Goal: Navigation & Orientation: Find specific page/section

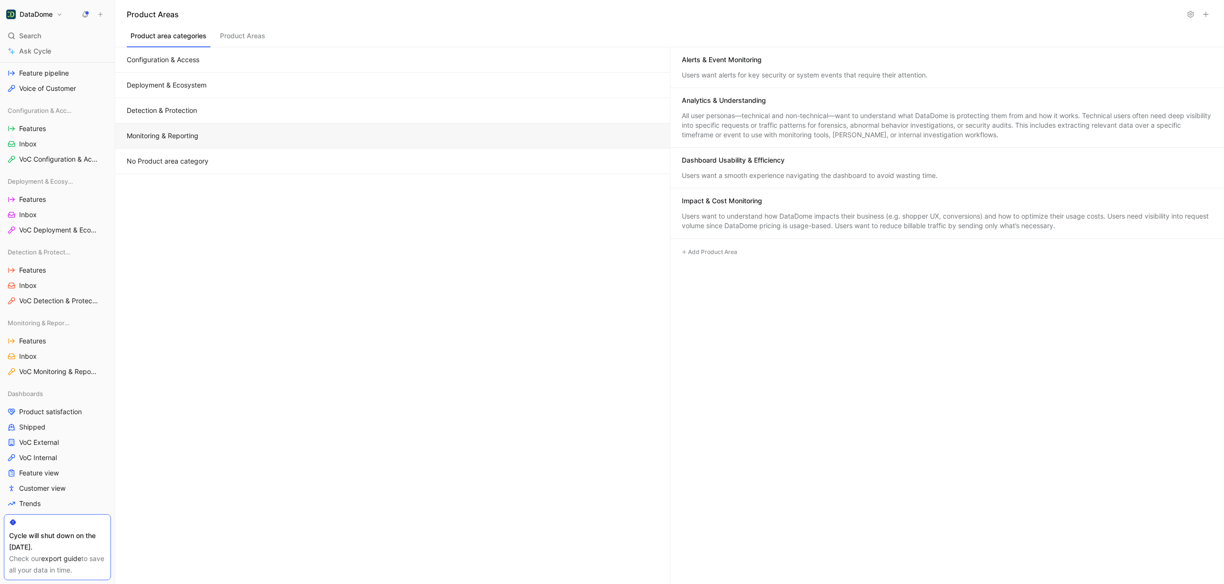
scroll to position [369, 0]
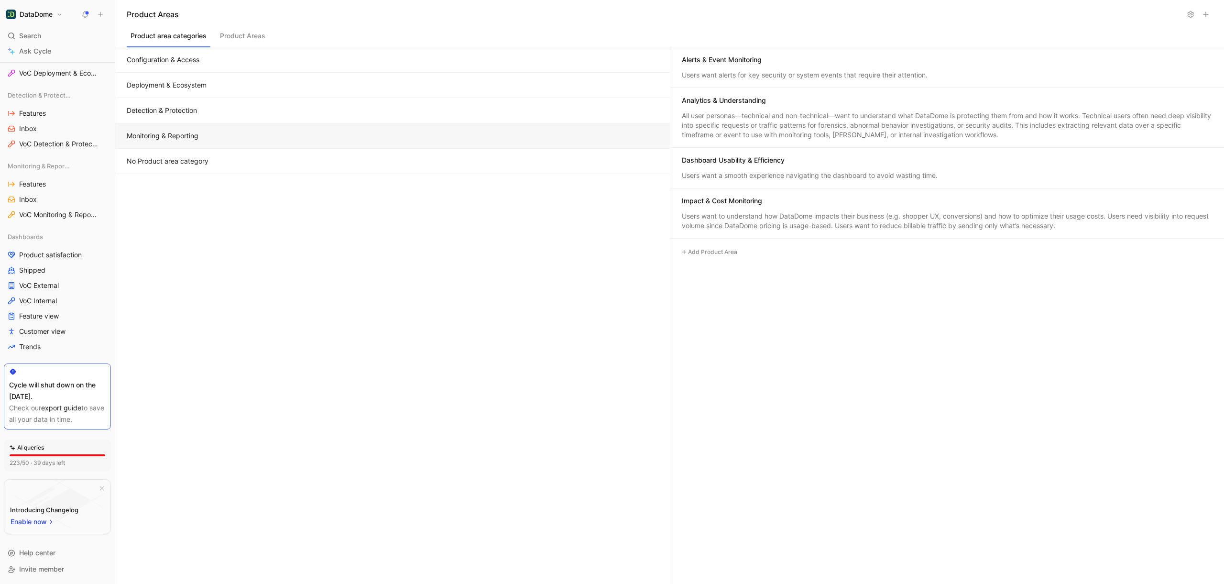
click at [1189, 16] on icon at bounding box center [1190, 15] width 8 height 8
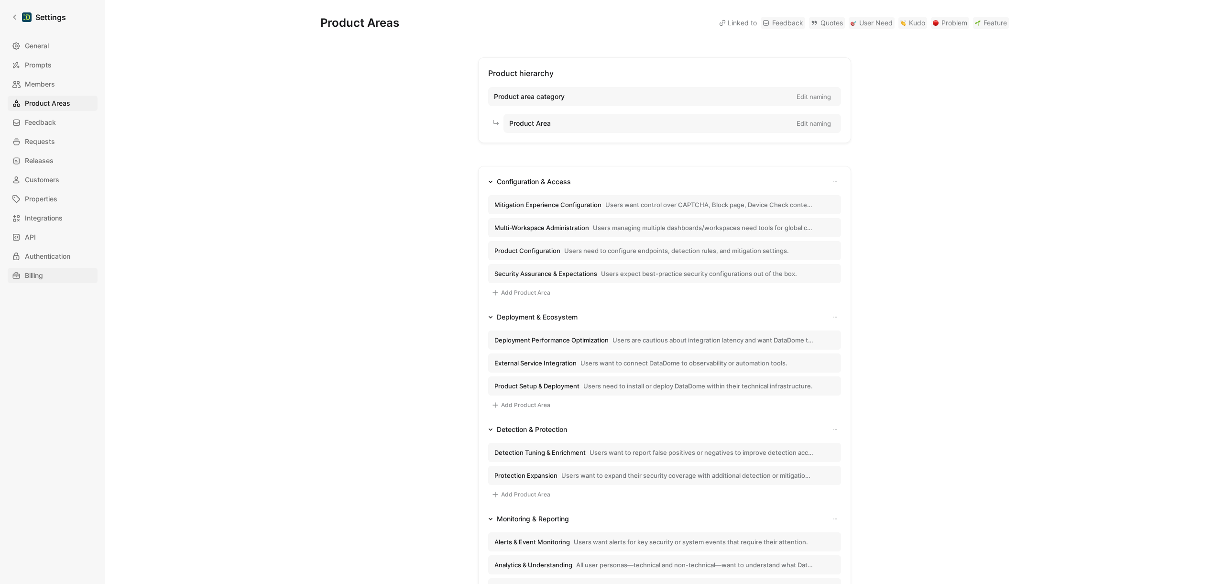
click at [28, 271] on span "Billing" at bounding box center [34, 275] width 18 height 11
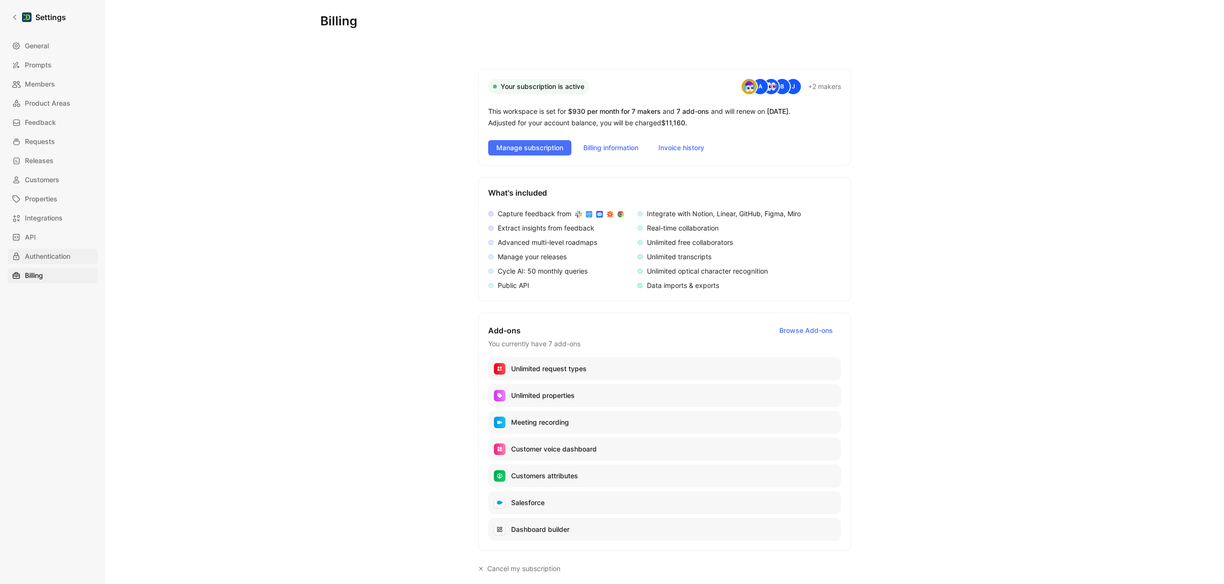
click at [26, 255] on span "Authentication" at bounding box center [47, 255] width 45 height 11
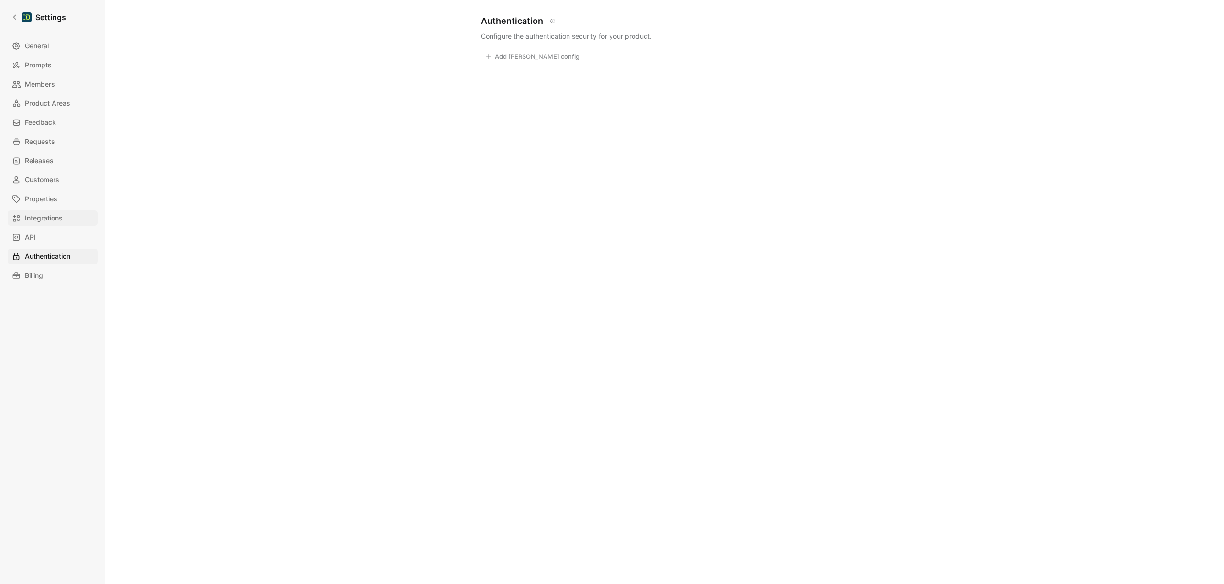
click at [37, 216] on span "Integrations" at bounding box center [44, 217] width 38 height 11
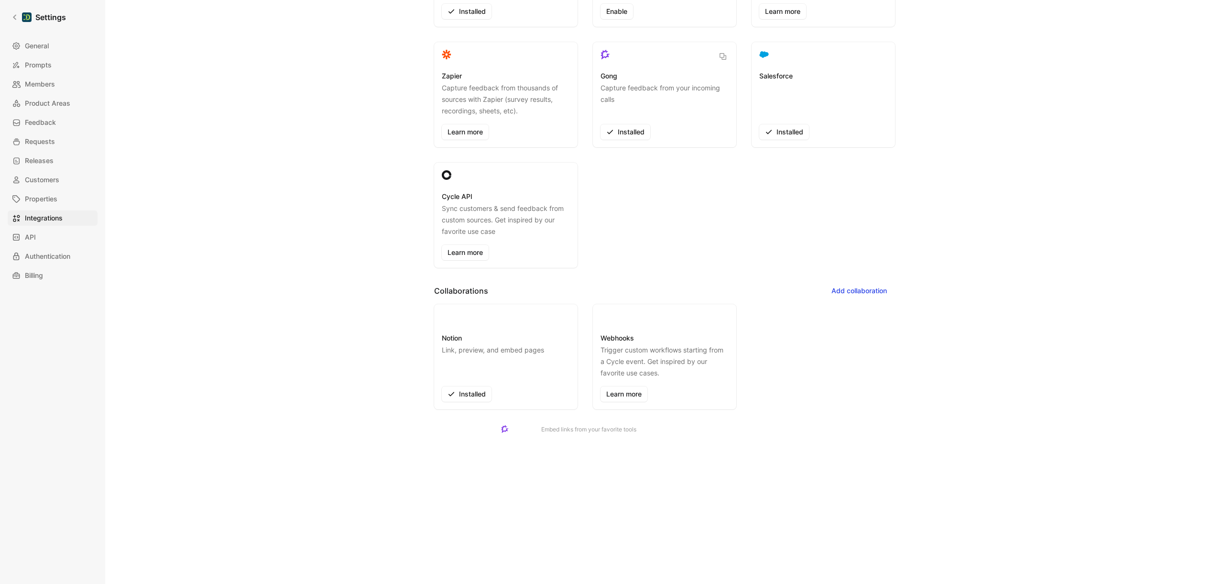
scroll to position [165, 0]
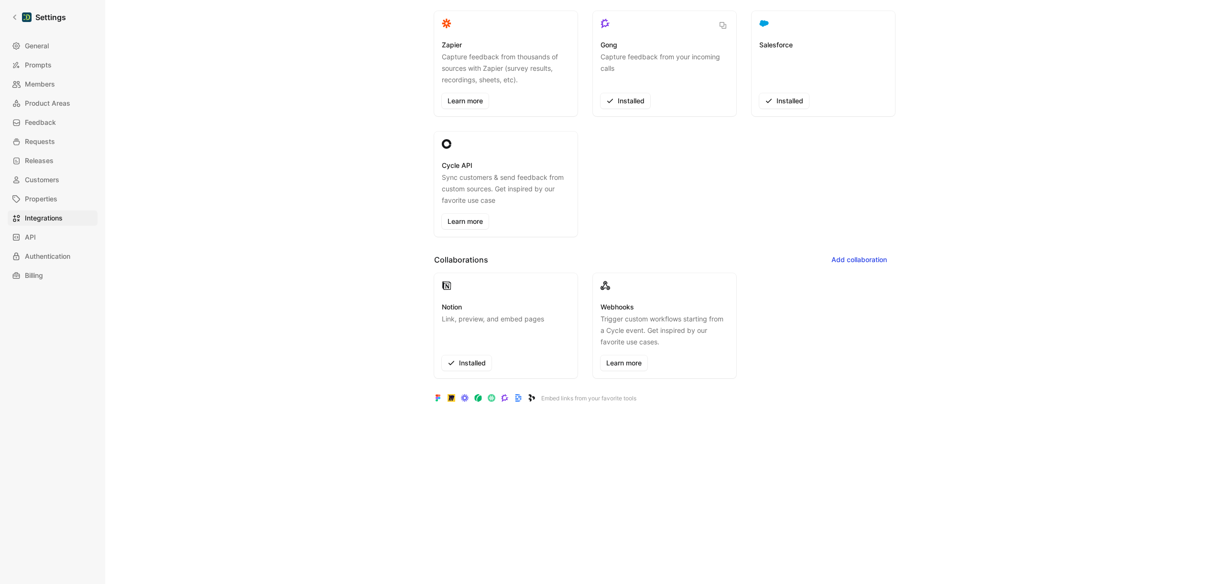
click at [481, 326] on p "Link, preview, and embed pages" at bounding box center [493, 330] width 102 height 34
click at [15, 15] on icon at bounding box center [14, 17] width 3 height 5
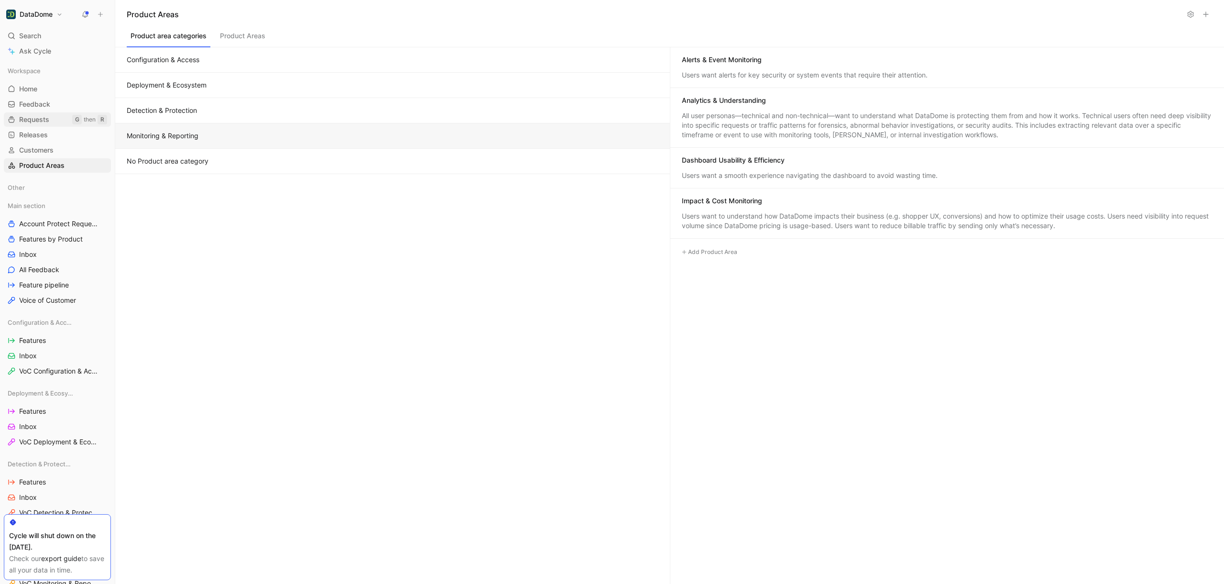
click at [39, 120] on span "Requests" at bounding box center [34, 120] width 30 height 10
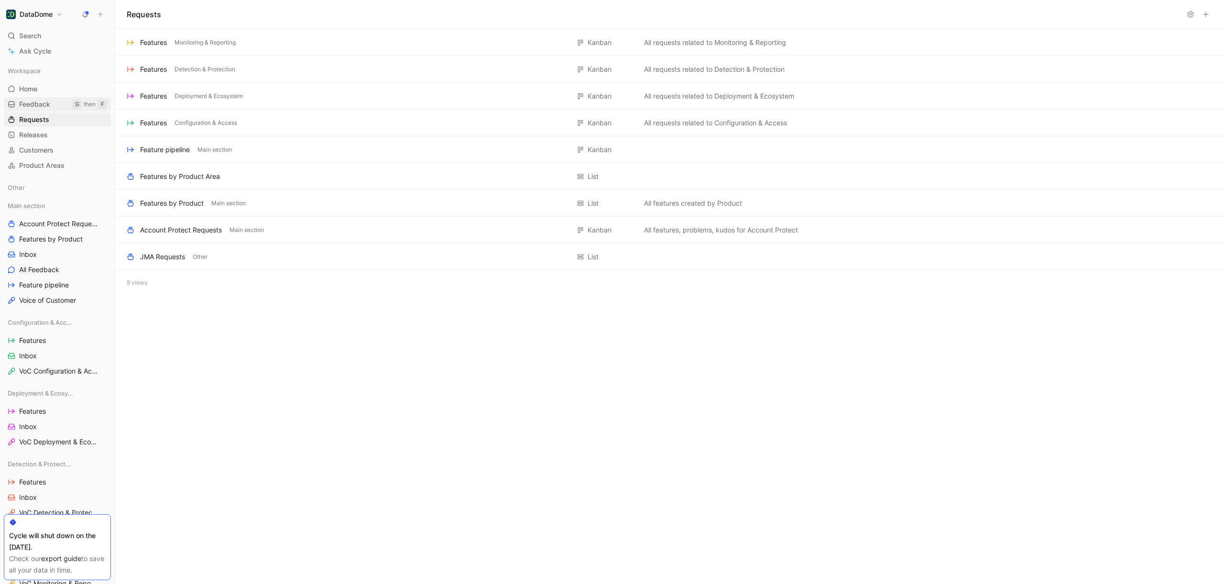
click at [39, 110] on link "Feedback G then F" at bounding box center [57, 104] width 107 height 14
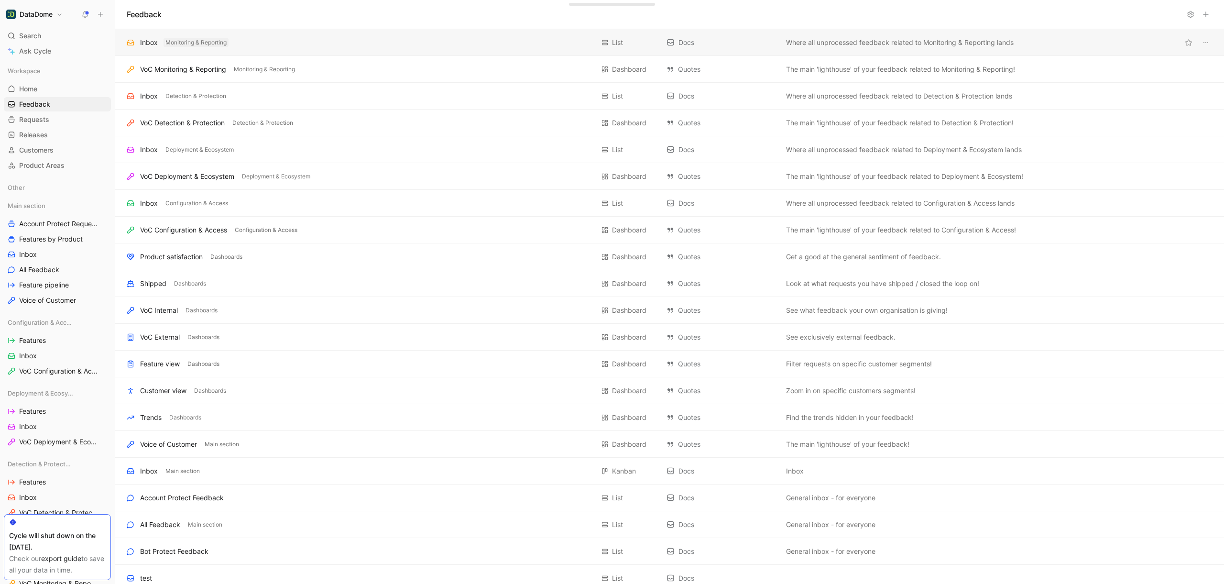
click at [173, 43] on span "Monitoring & Reporting" at bounding box center [195, 43] width 61 height 10
click at [138, 43] on div "Inbox Monitoring & Reporting" at bounding box center [360, 42] width 467 height 11
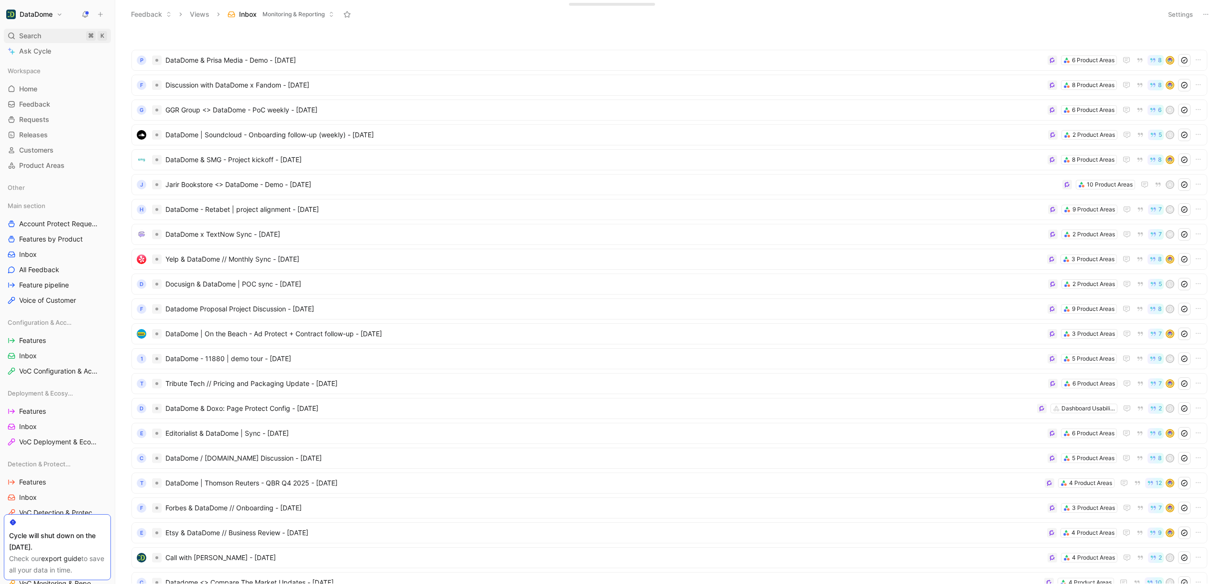
click at [33, 30] on span "Search" at bounding box center [30, 35] width 22 height 11
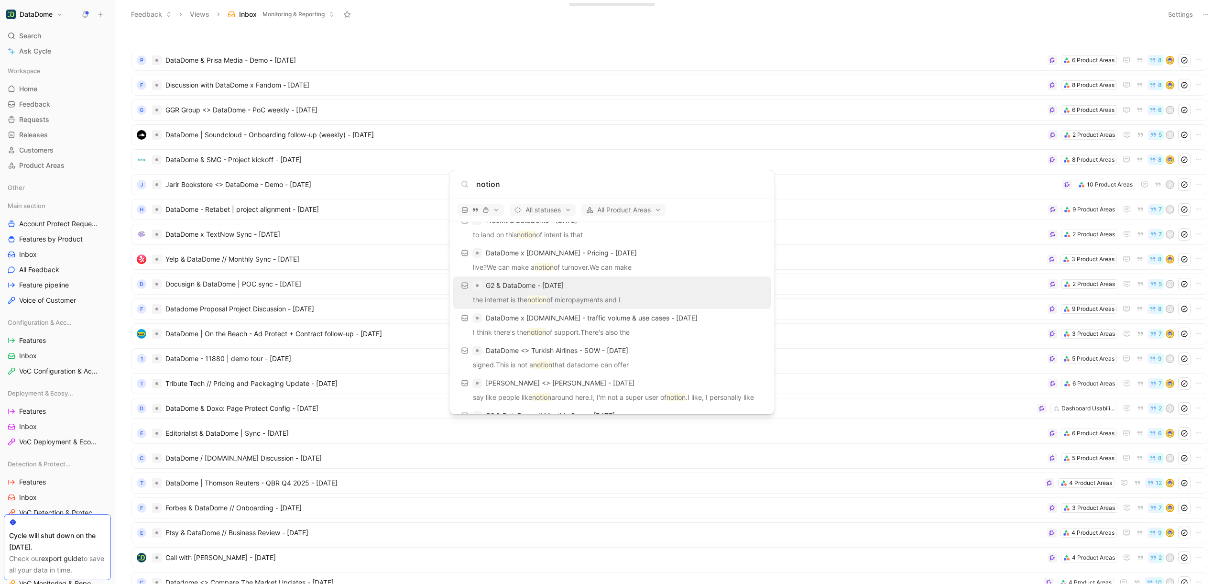
scroll to position [326, 0]
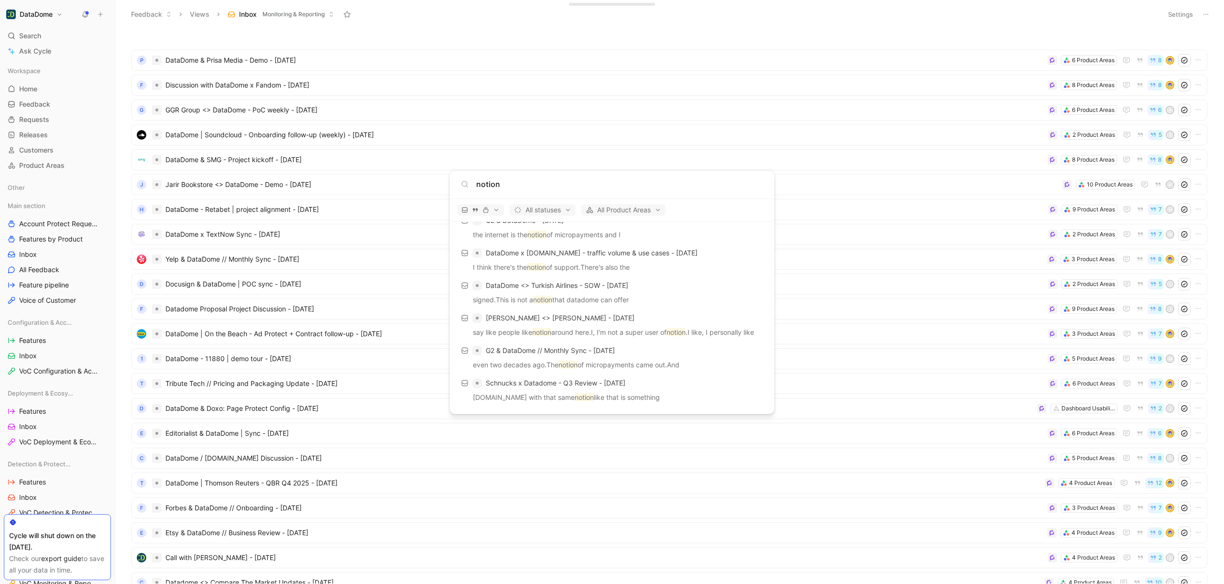
type input "notion"
click at [96, 200] on body "DataDome Search ⌘ K Ask Cycle Workspace Home G then H Feedback G then F Request…" at bounding box center [612, 292] width 1224 height 584
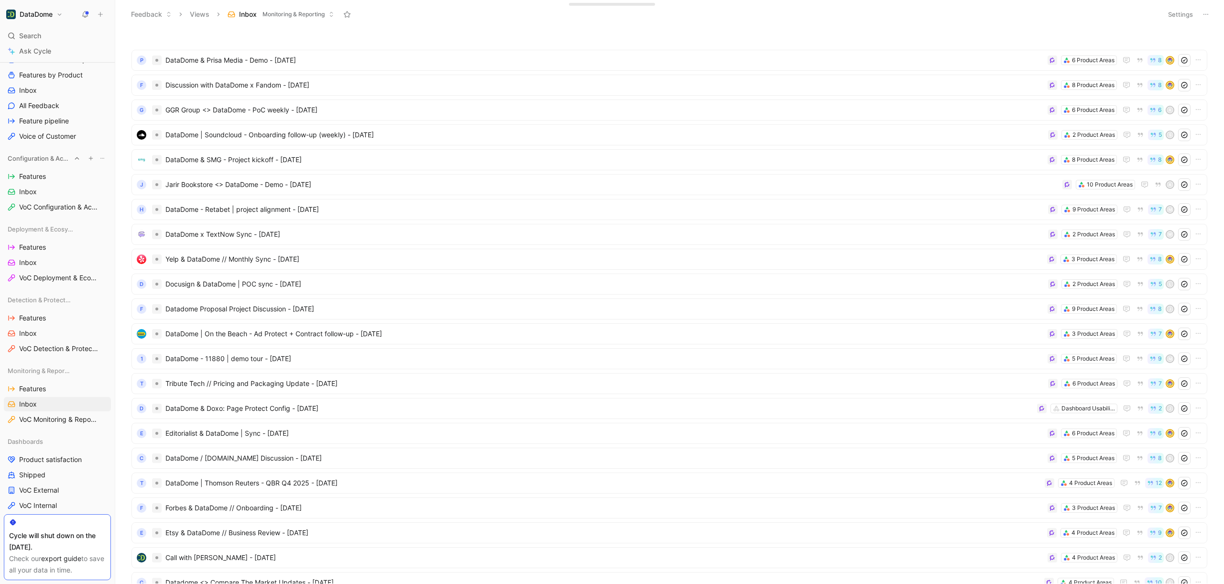
scroll to position [0, 0]
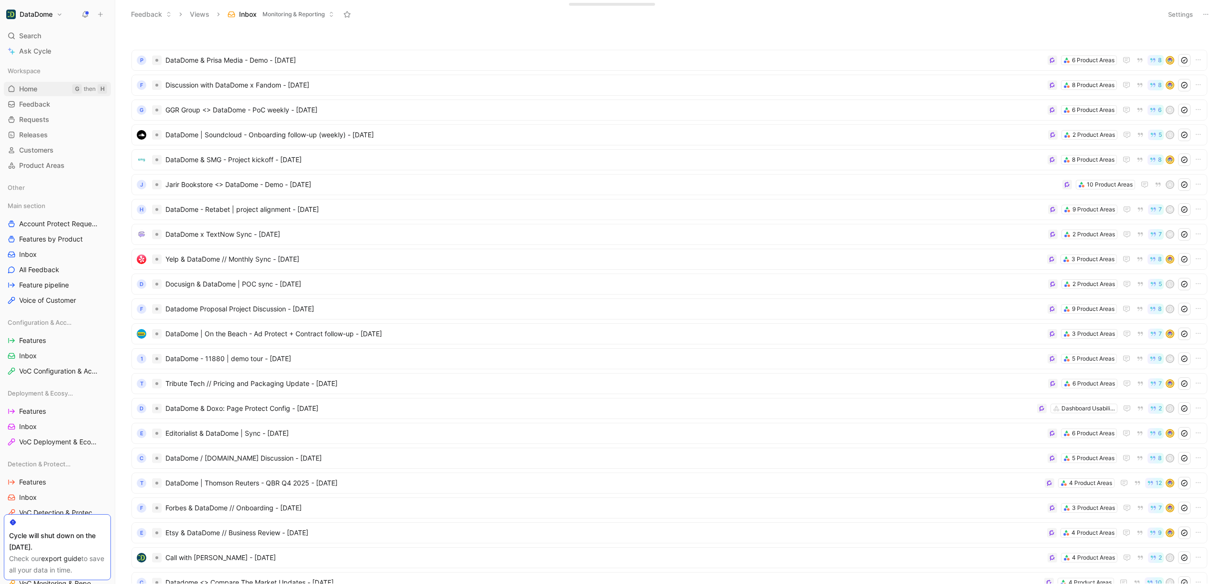
click at [34, 82] on link "Home G then H" at bounding box center [57, 89] width 107 height 14
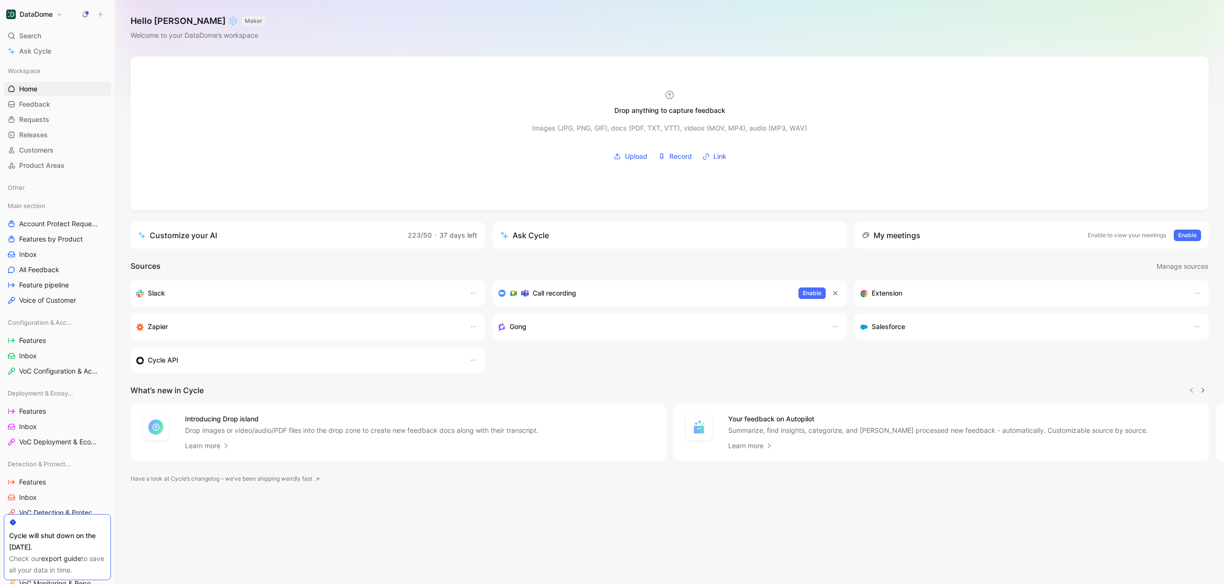
click at [55, 12] on button "DataDome" at bounding box center [34, 14] width 61 height 13
click at [48, 97] on div "Workspace settings G then S" at bounding box center [65, 98] width 118 height 15
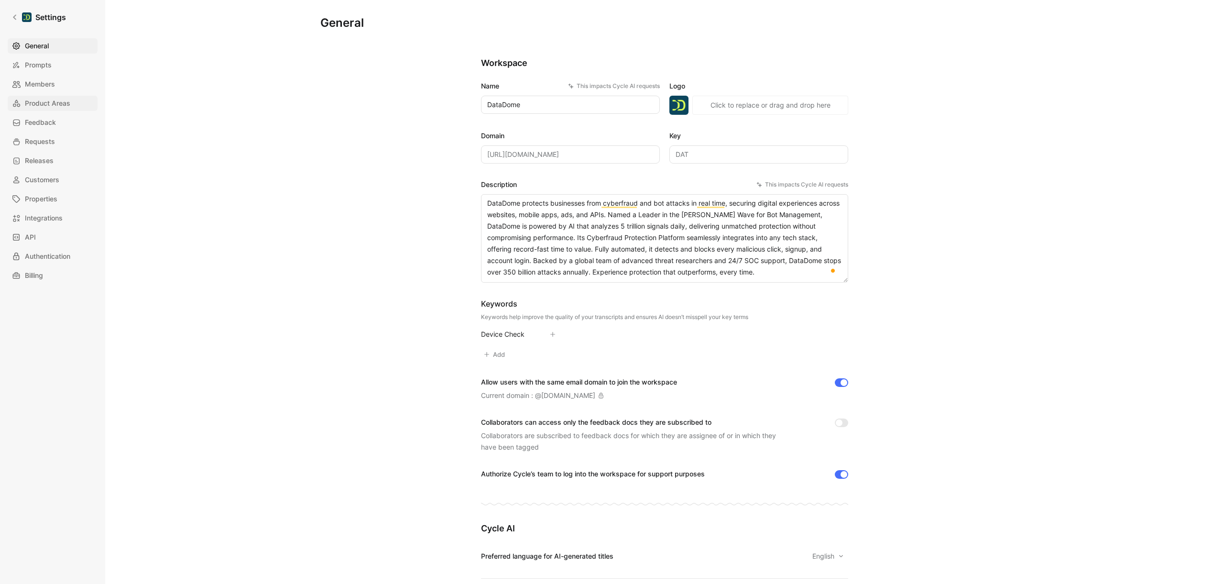
click at [39, 100] on span "Product Areas" at bounding box center [47, 103] width 45 height 11
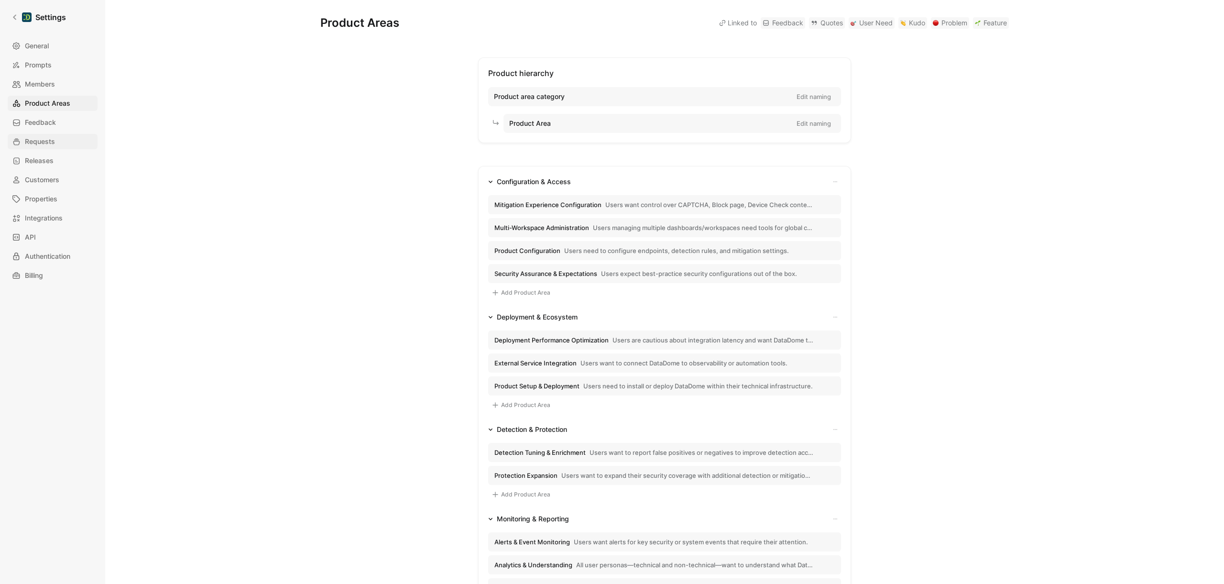
click at [43, 139] on span "Requests" at bounding box center [40, 141] width 30 height 11
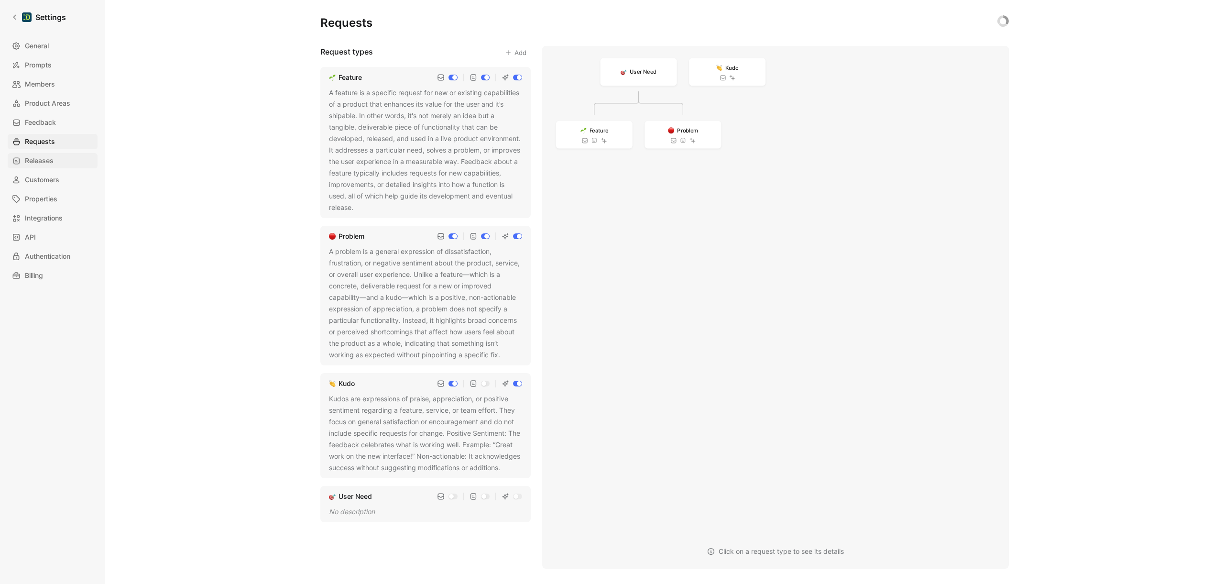
click at [62, 163] on link "Releases" at bounding box center [53, 160] width 90 height 15
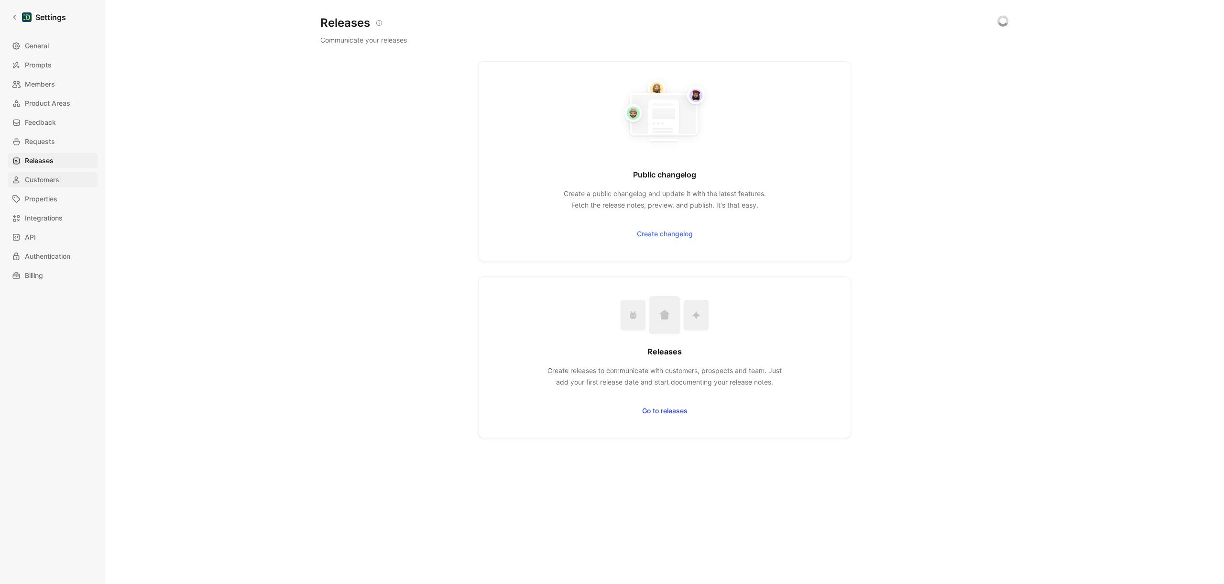
click at [52, 184] on span "Customers" at bounding box center [42, 179] width 34 height 11
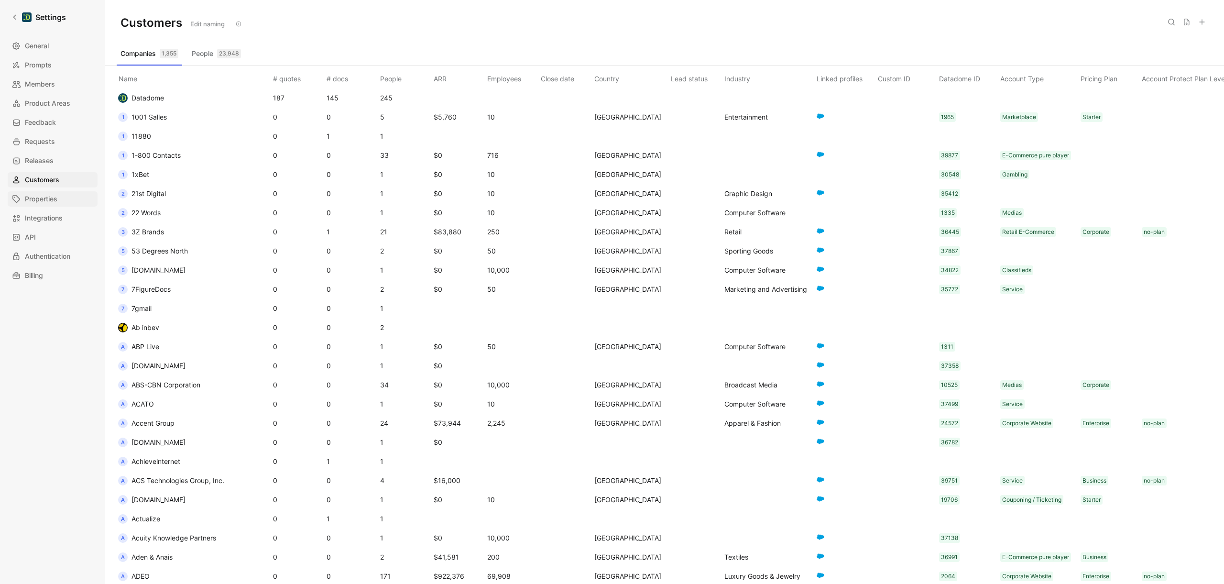
click at [52, 198] on span "Properties" at bounding box center [41, 198] width 33 height 11
